Goal: Navigation & Orientation: Find specific page/section

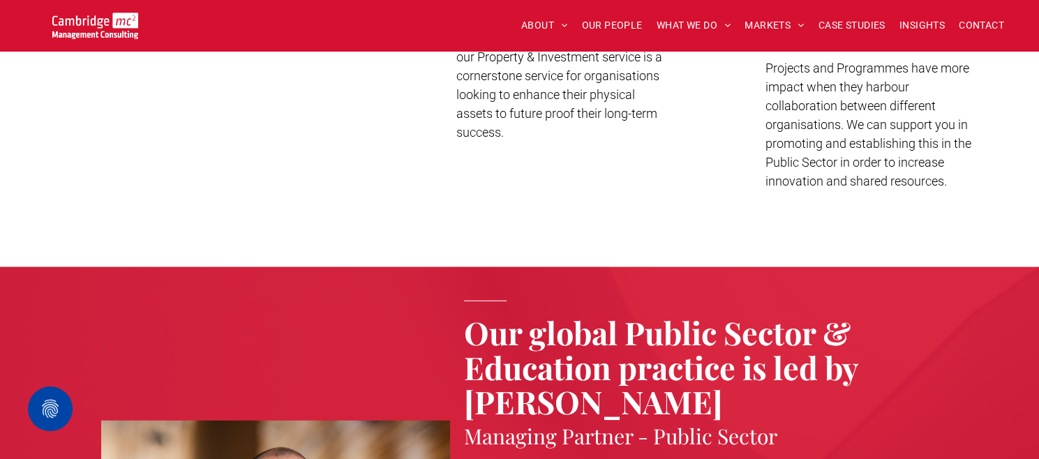
scroll to position [3640, 0]
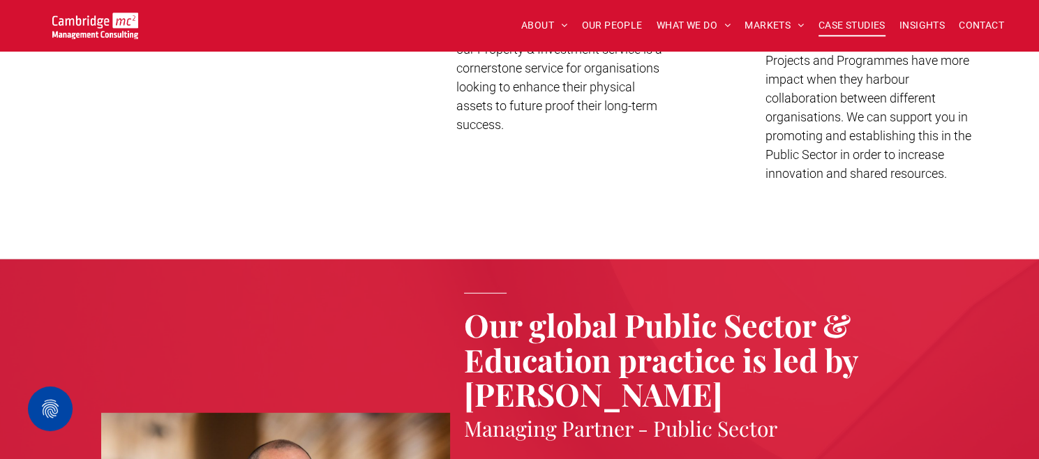
click at [836, 22] on span "CASE STUDIES" at bounding box center [852, 26] width 67 height 22
